Goal: Task Accomplishment & Management: Manage account settings

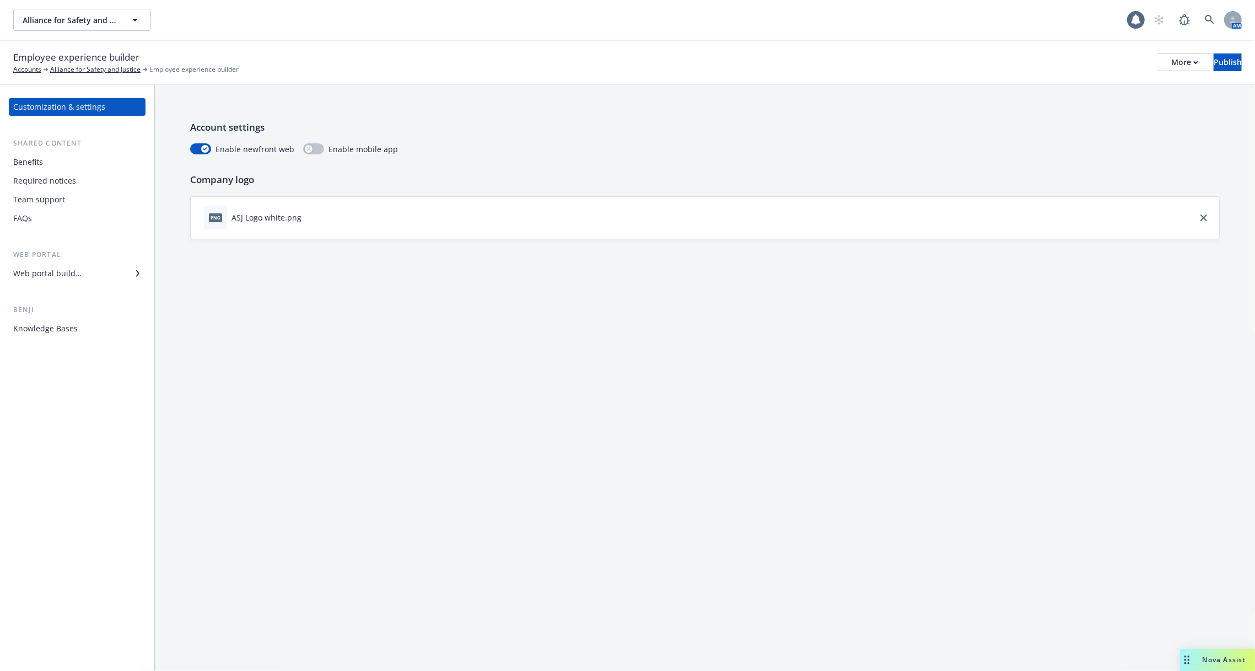
click at [87, 277] on div "Web portal builder" at bounding box center [77, 273] width 128 height 18
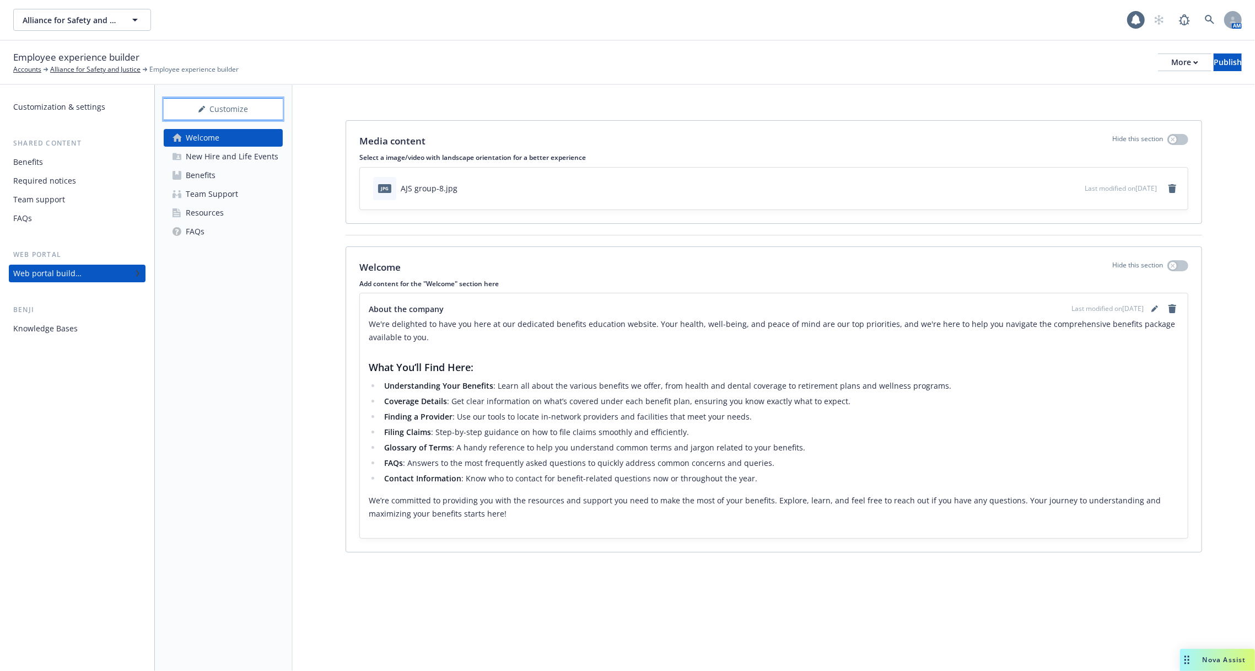
click at [208, 109] on div "Customize" at bounding box center [223, 109] width 119 height 21
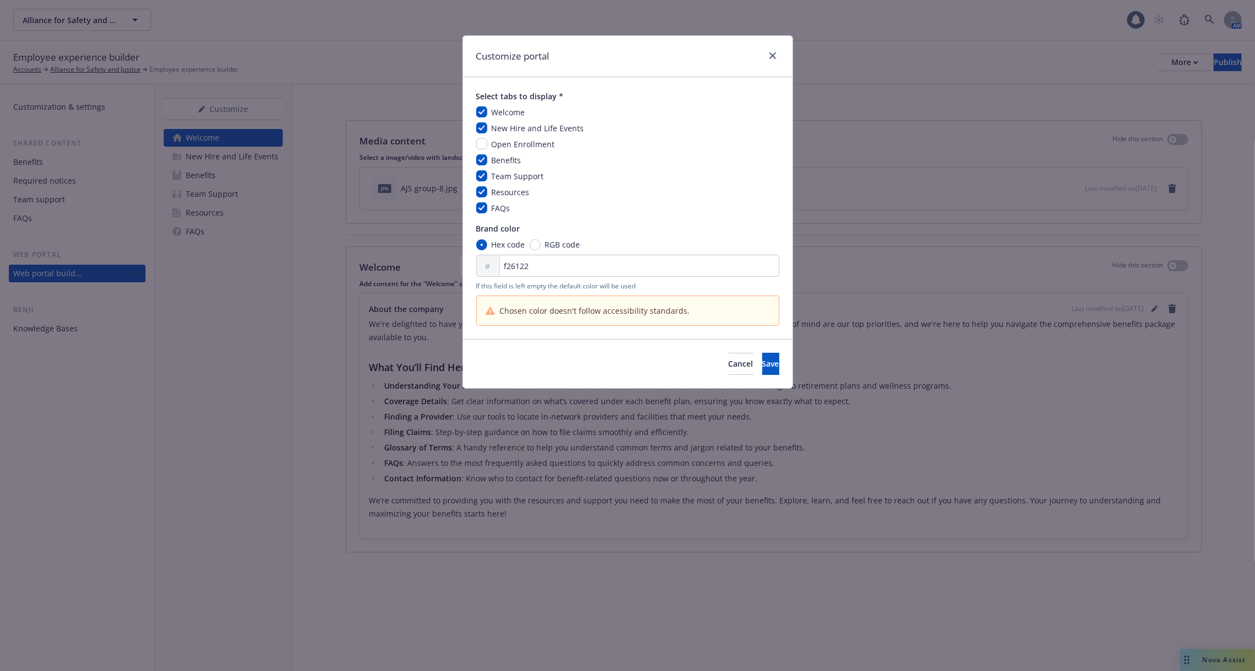
click at [495, 138] on div "Welcome New Hire and Life Events Open Enrollment Benefits Team Support Resource…" at bounding box center [627, 159] width 303 height 107
click at [477, 146] on input "checkbox" at bounding box center [481, 143] width 11 height 11
checkbox input "true"
click at [762, 369] on button "Save" at bounding box center [770, 364] width 17 height 22
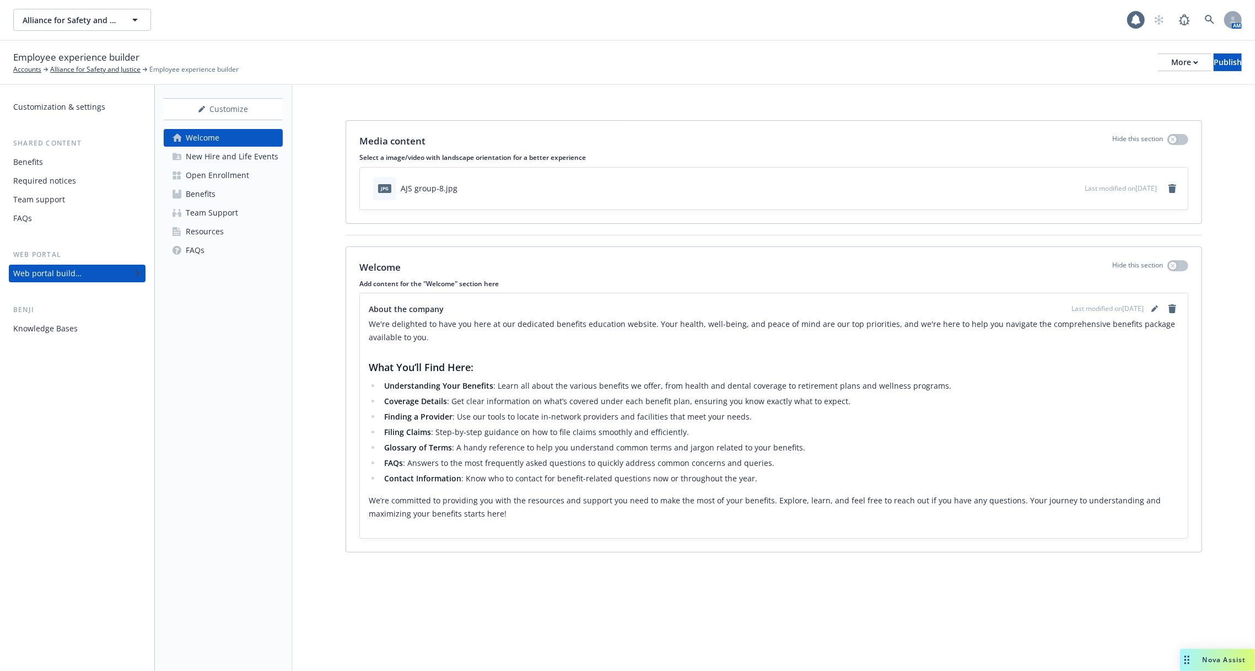
click at [256, 176] on link "Open Enrollment" at bounding box center [223, 175] width 119 height 18
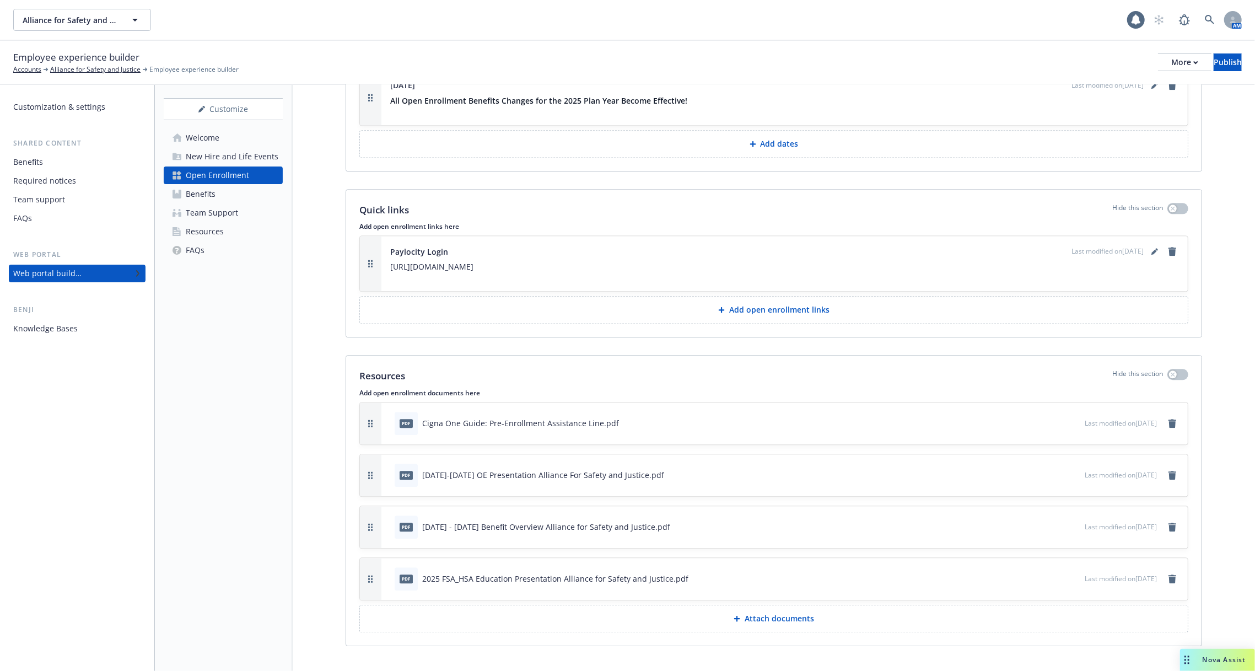
scroll to position [2362, 0]
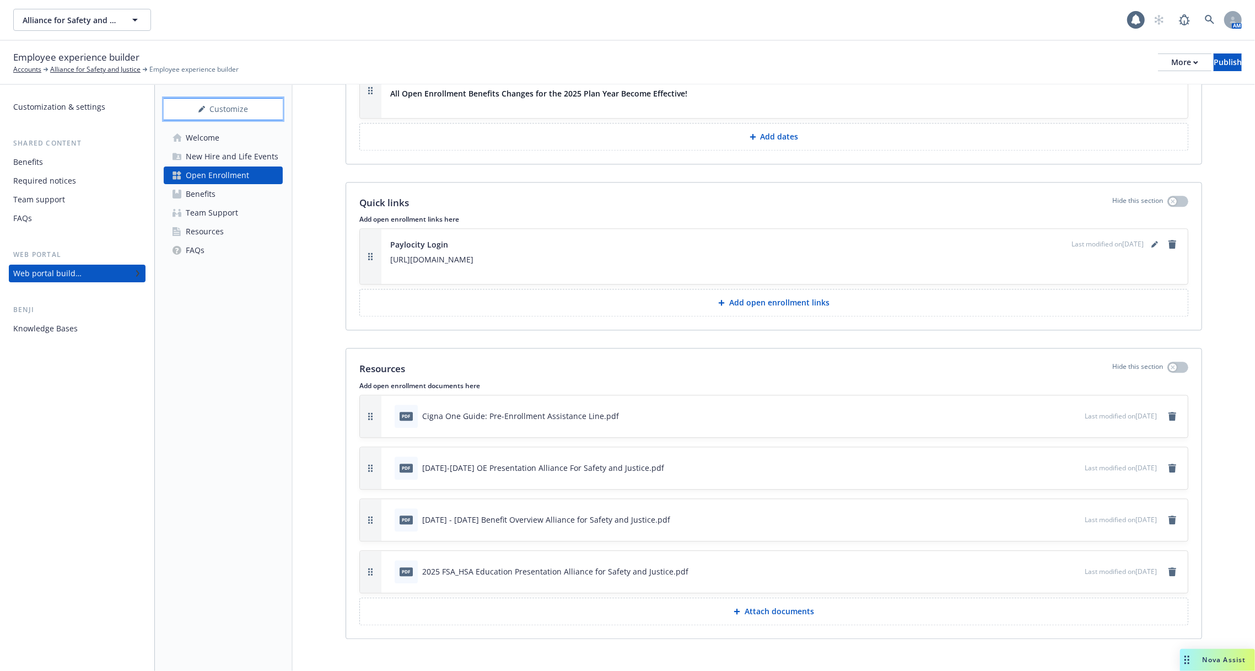
click at [240, 116] on div "Customize" at bounding box center [223, 109] width 119 height 21
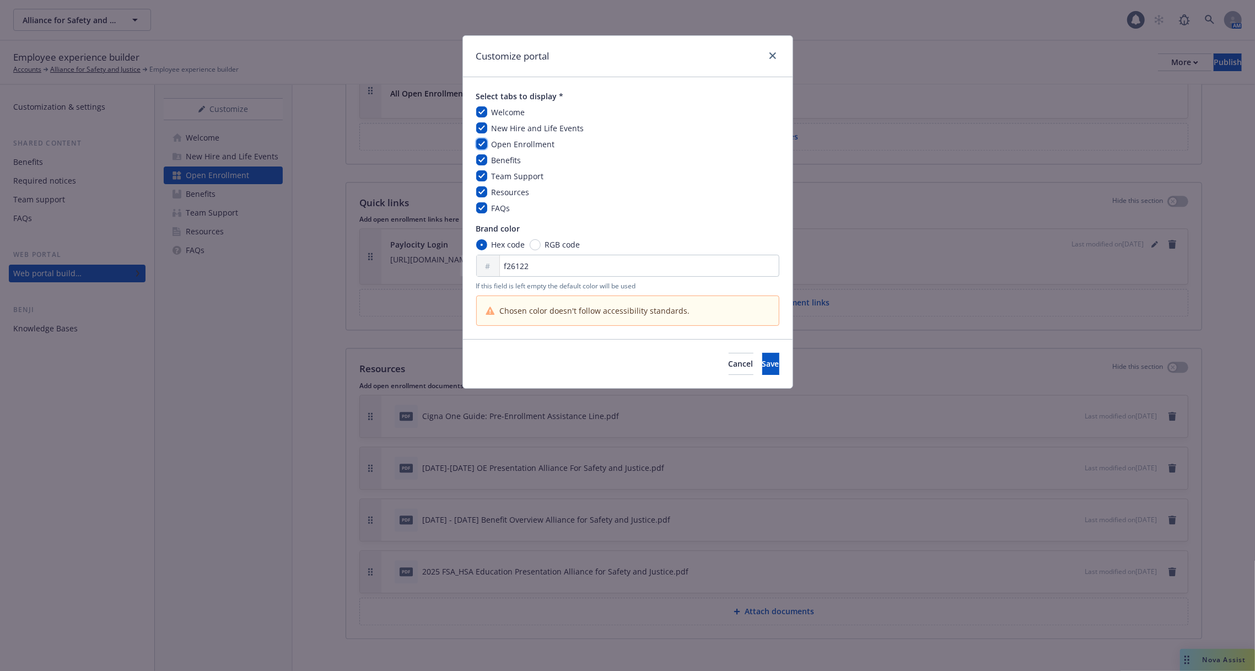
click at [479, 146] on input "checkbox" at bounding box center [481, 143] width 11 height 11
checkbox input "false"
click at [762, 364] on span "Save" at bounding box center [770, 363] width 17 height 10
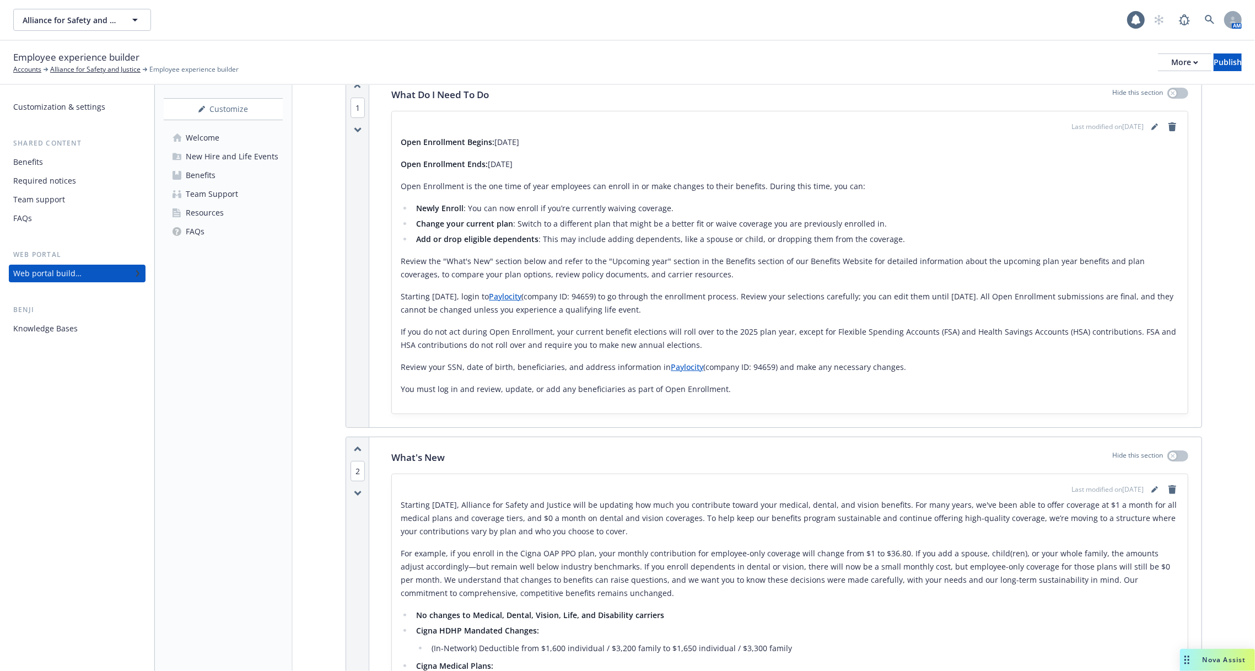
scroll to position [0, 0]
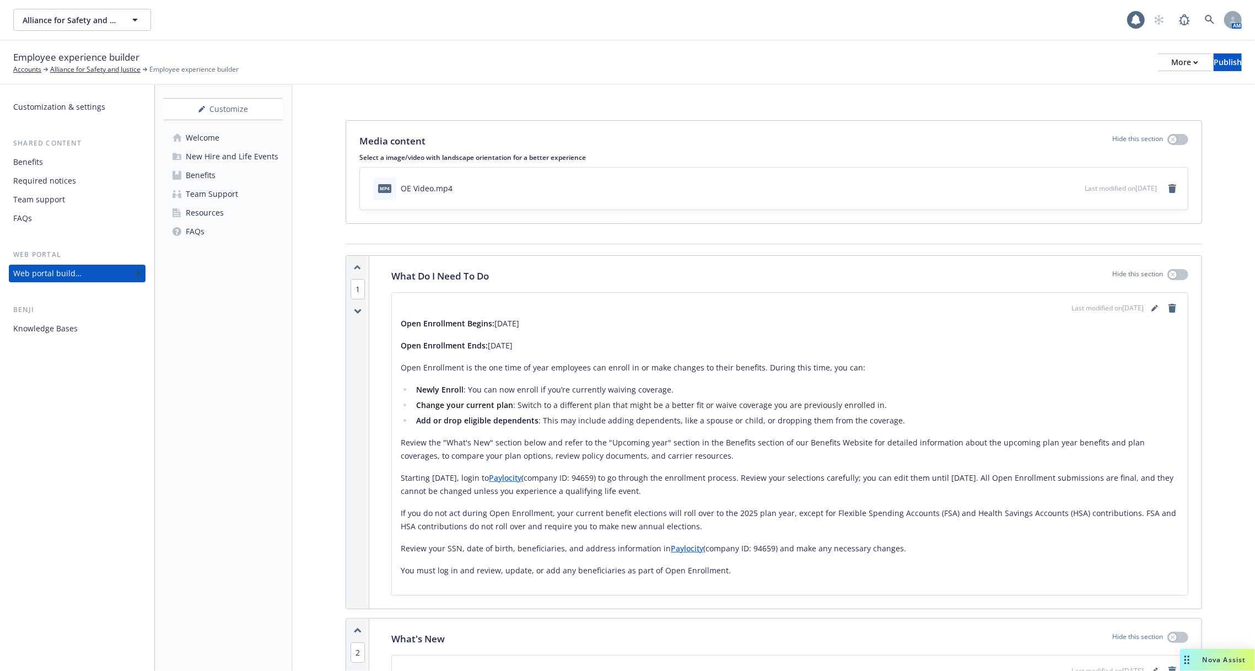
click at [575, 71] on div "Employee experience builder Accounts Alliance for Safety and Justice Employee e…" at bounding box center [627, 62] width 1228 height 24
drag, startPoint x: 141, startPoint y: 69, endPoint x: 57, endPoint y: 70, distance: 84.3
click at [50, 70] on div "Alliance for Safety and Justice" at bounding box center [98, 69] width 97 height 10
copy link "Alliance for Safety and Justice"
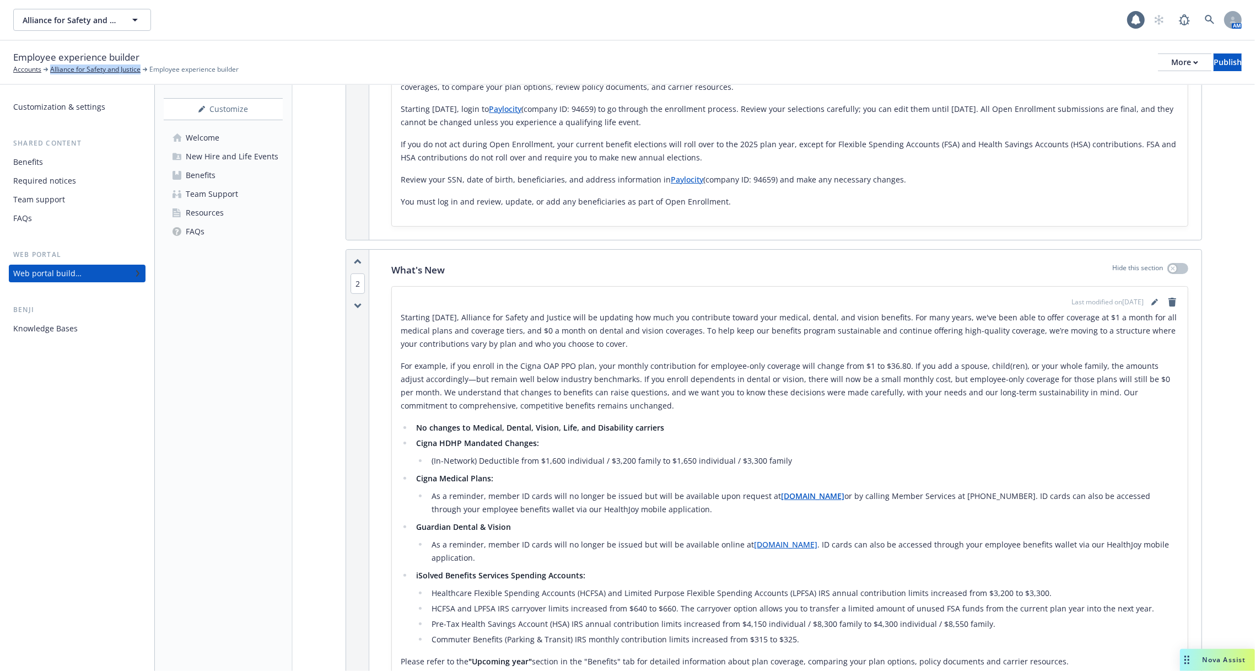
scroll to position [419, 0]
